Goal: Find specific fact: Find specific fact

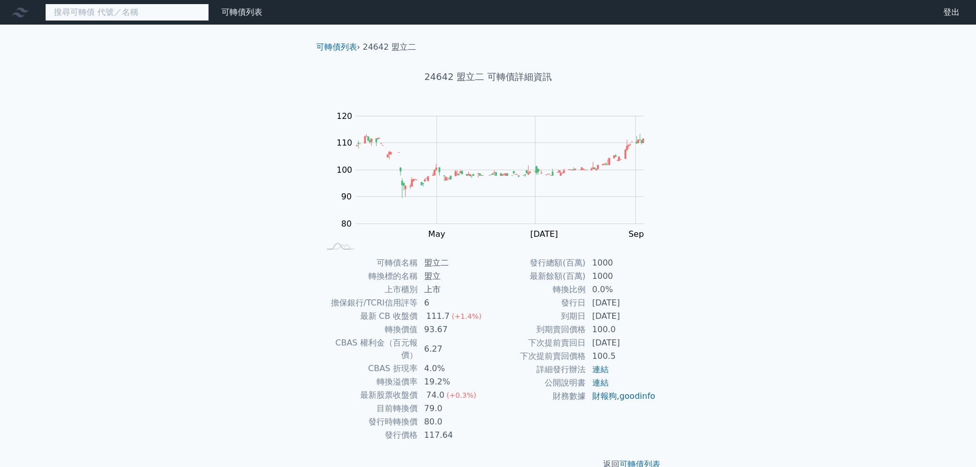
click at [158, 16] on input at bounding box center [127, 12] width 164 height 17
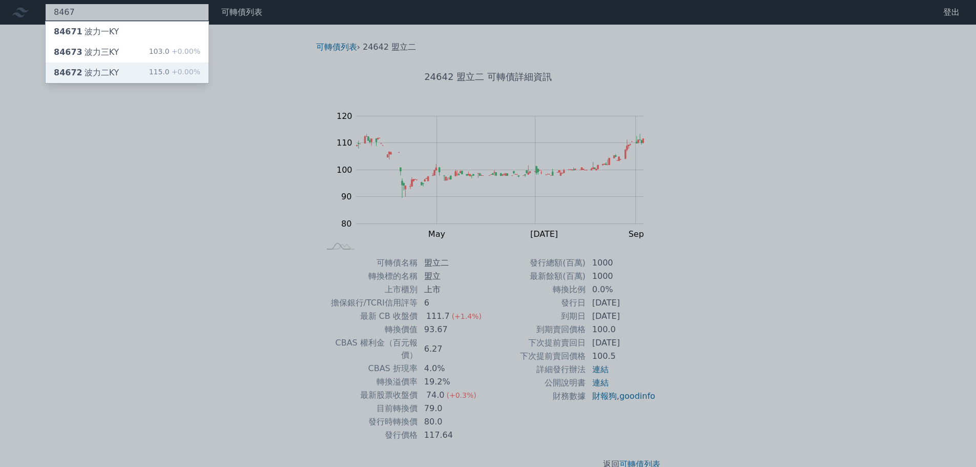
type input "8467"
click at [144, 70] on div "84672 波力二KY 115.0 +0.00%" at bounding box center [127, 73] width 163 height 20
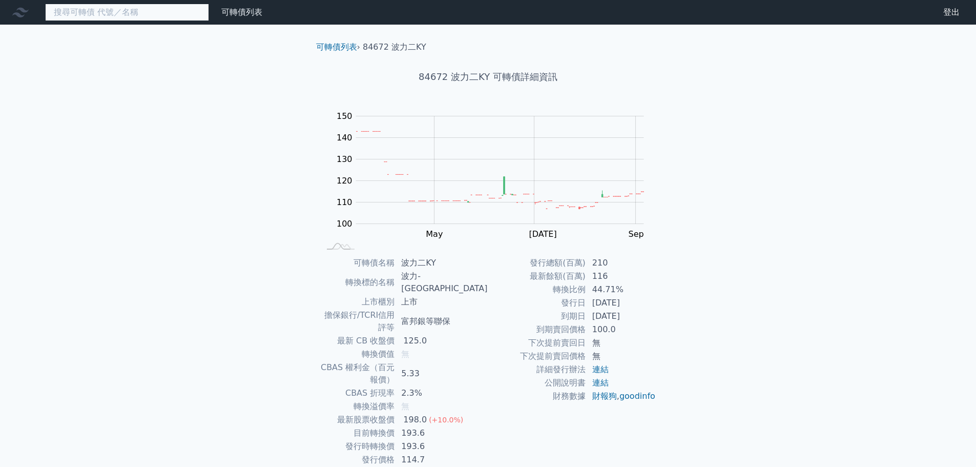
click at [170, 15] on input at bounding box center [127, 12] width 164 height 17
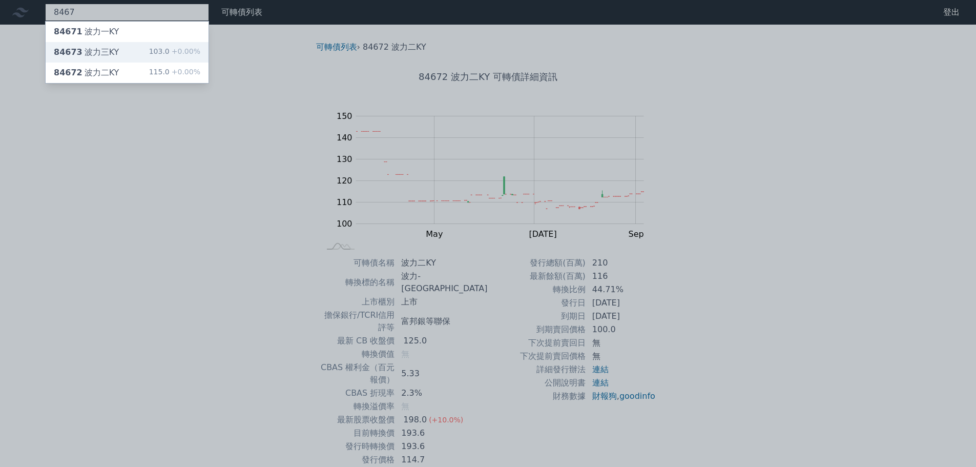
type input "8467"
click at [157, 45] on div "84673 波力三KY 103.0 +0.00%" at bounding box center [127, 52] width 163 height 20
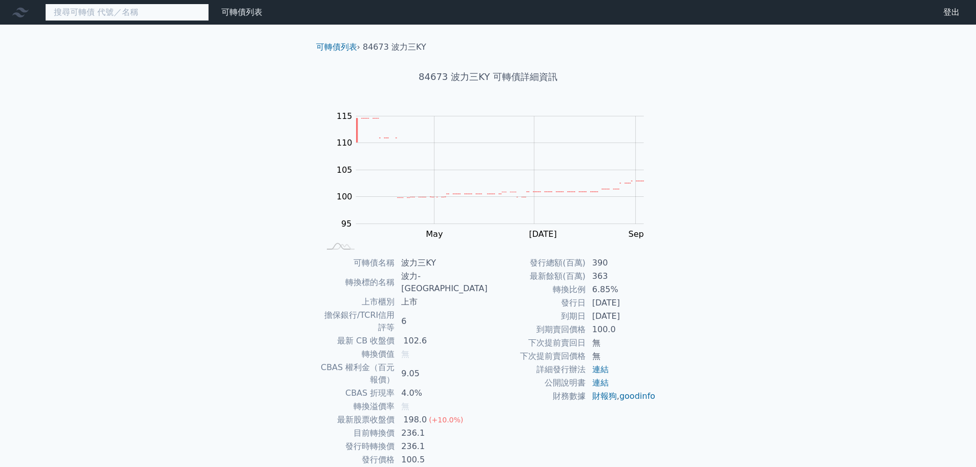
click at [121, 12] on input at bounding box center [127, 12] width 164 height 17
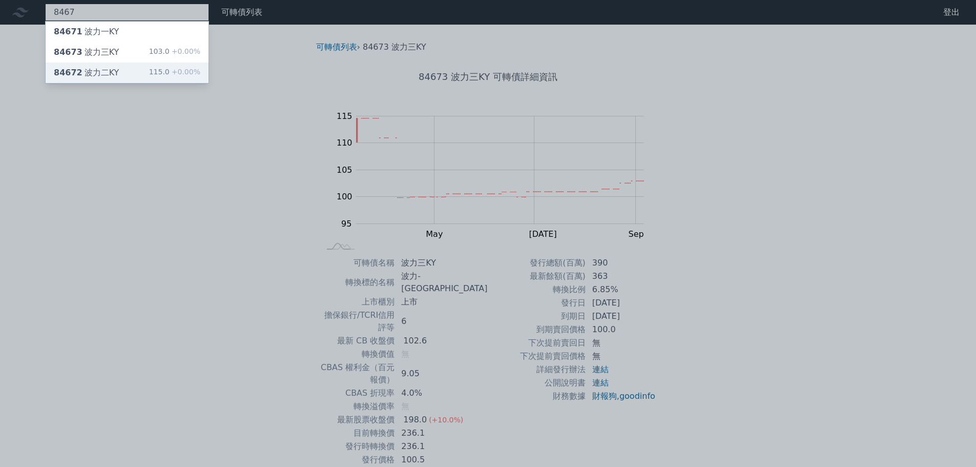
type input "8467"
click at [129, 70] on div "84672 波力二KY 115.0 +0.00%" at bounding box center [127, 73] width 163 height 20
